Goal: Task Accomplishment & Management: Complete application form

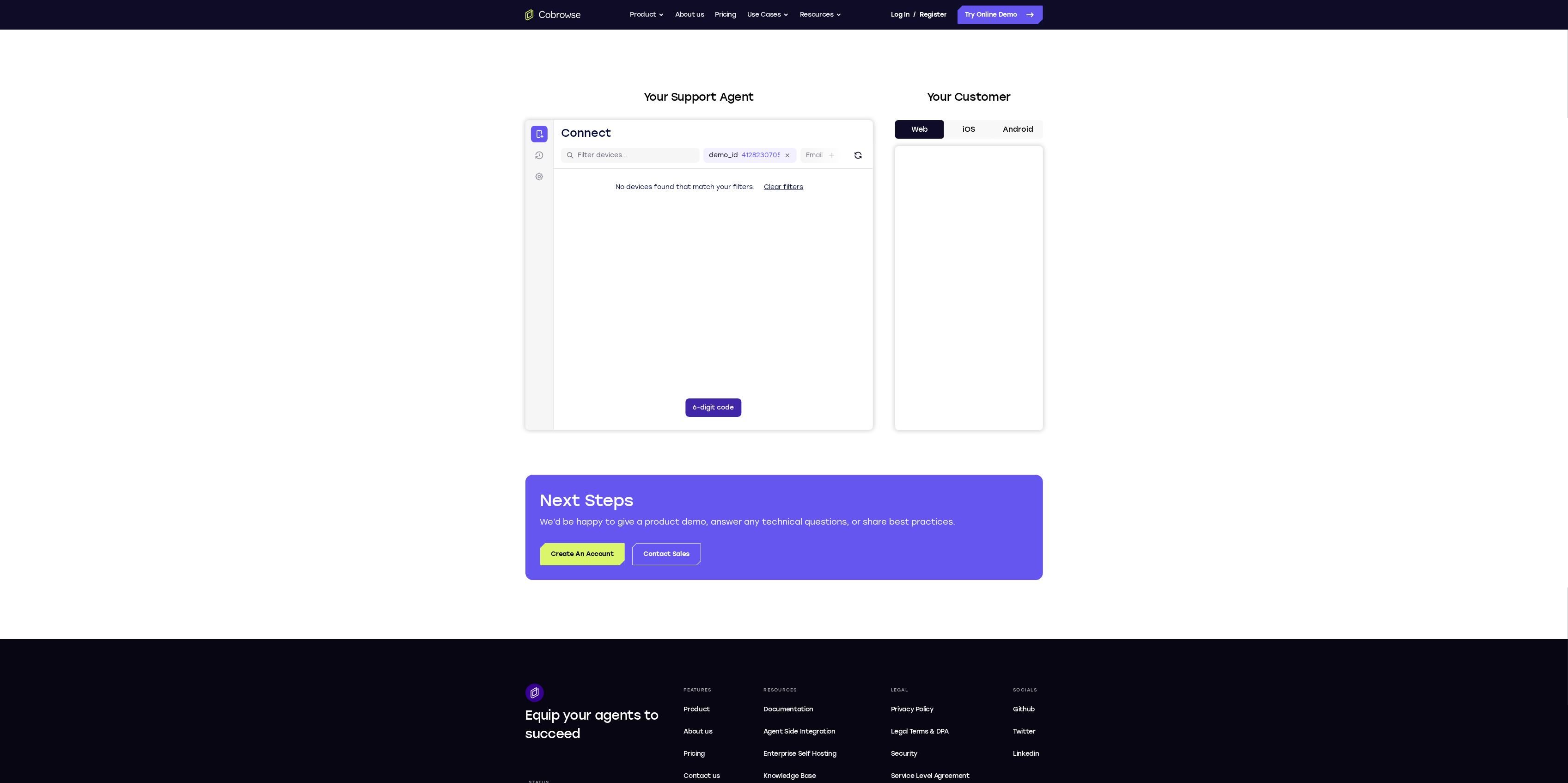
click at [727, 399] on button "6-digit code" at bounding box center [713, 408] width 56 height 19
click at [719, 408] on button "6-digit code" at bounding box center [713, 408] width 56 height 19
click at [692, 410] on button "6-digit code" at bounding box center [713, 408] width 56 height 19
type input "3"
type input "2"
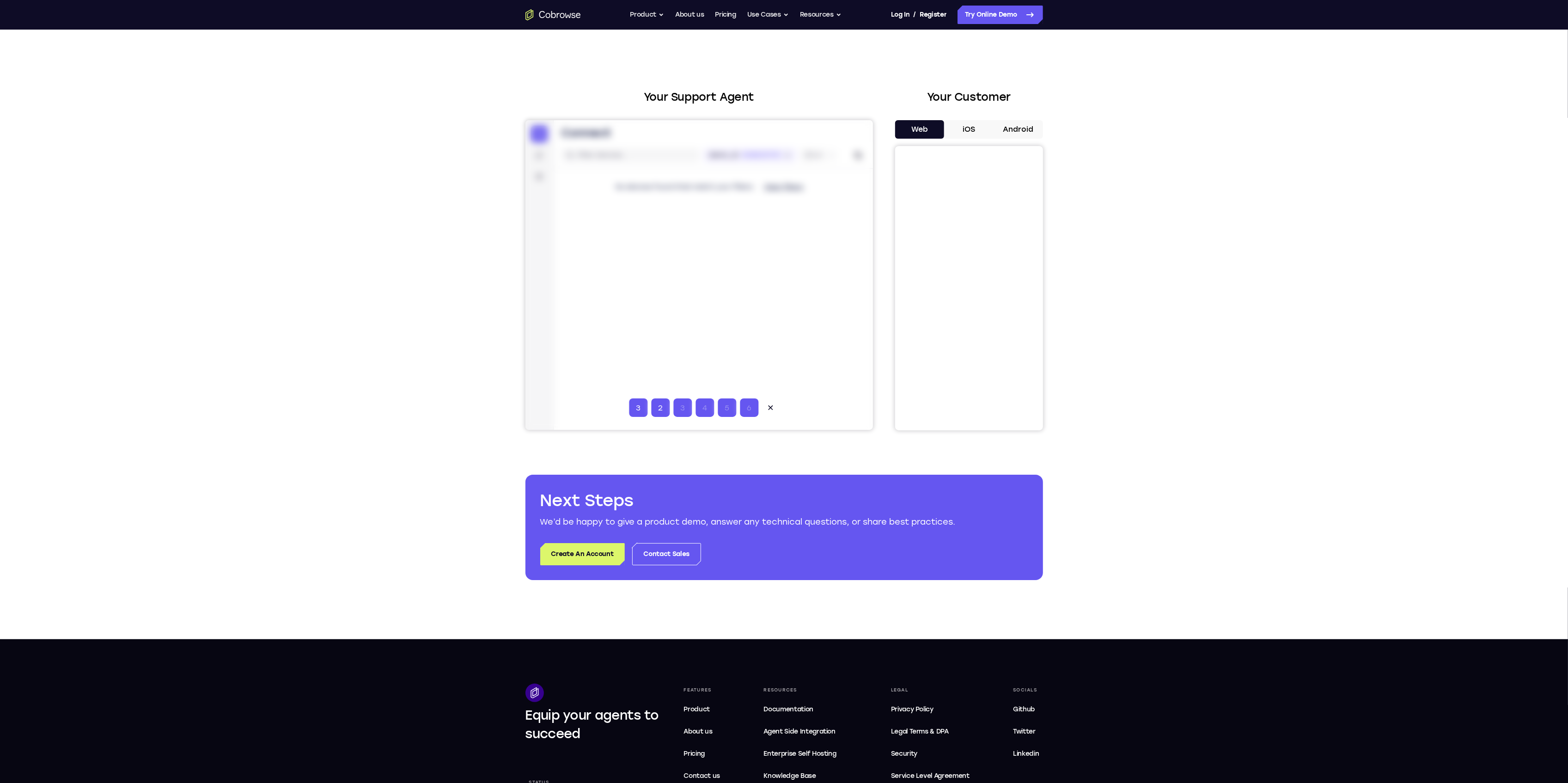
type input "4"
type input "2"
type input "4"
type input "2"
click at [763, 410] on button at bounding box center [770, 408] width 19 height 19
